Goal: Find specific page/section: Find specific page/section

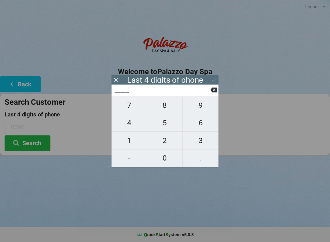
click at [198, 108] on span "9" at bounding box center [201, 105] width 36 height 13
type input "9___"
click at [168, 160] on span "0" at bounding box center [164, 157] width 35 height 13
type input "90__"
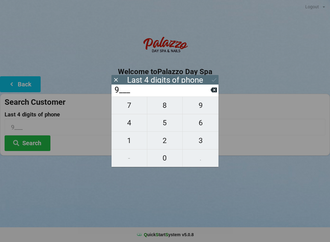
type input "90__"
click at [127, 147] on span "1" at bounding box center [129, 140] width 35 height 13
type input "901_"
click at [201, 112] on span "9" at bounding box center [201, 105] width 36 height 13
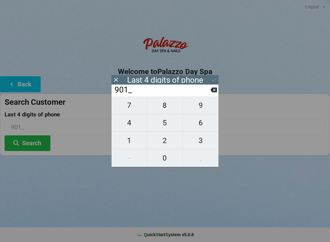
type input "9019"
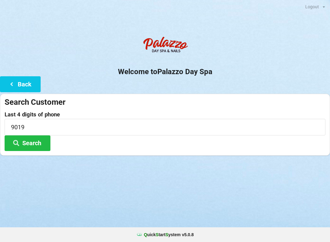
click at [151, 206] on div "Logout Logout Sign-In Welcome to Palazzo Day Spa Back Search Customer Last 4 di…" at bounding box center [165, 121] width 330 height 242
click at [42, 140] on button "Search" at bounding box center [28, 143] width 46 height 16
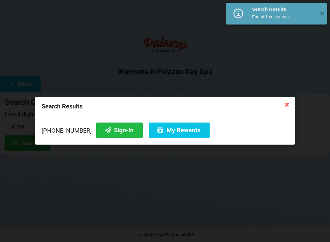
click at [105, 135] on button "Sign-In" at bounding box center [119, 130] width 46 height 16
